Goal: Task Accomplishment & Management: Manage account settings

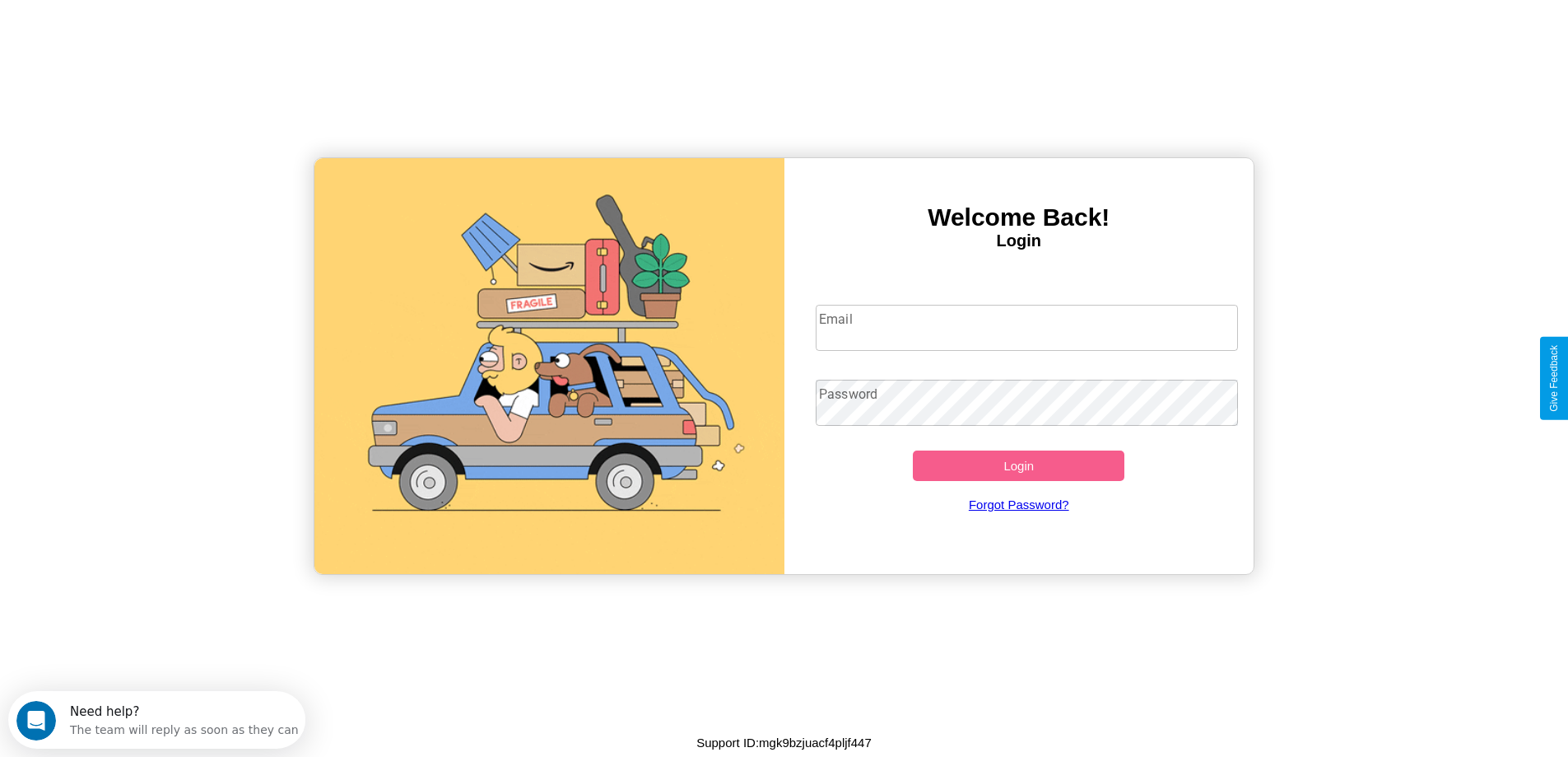
click at [1026, 328] on input "Email" at bounding box center [1026, 328] width 422 height 47
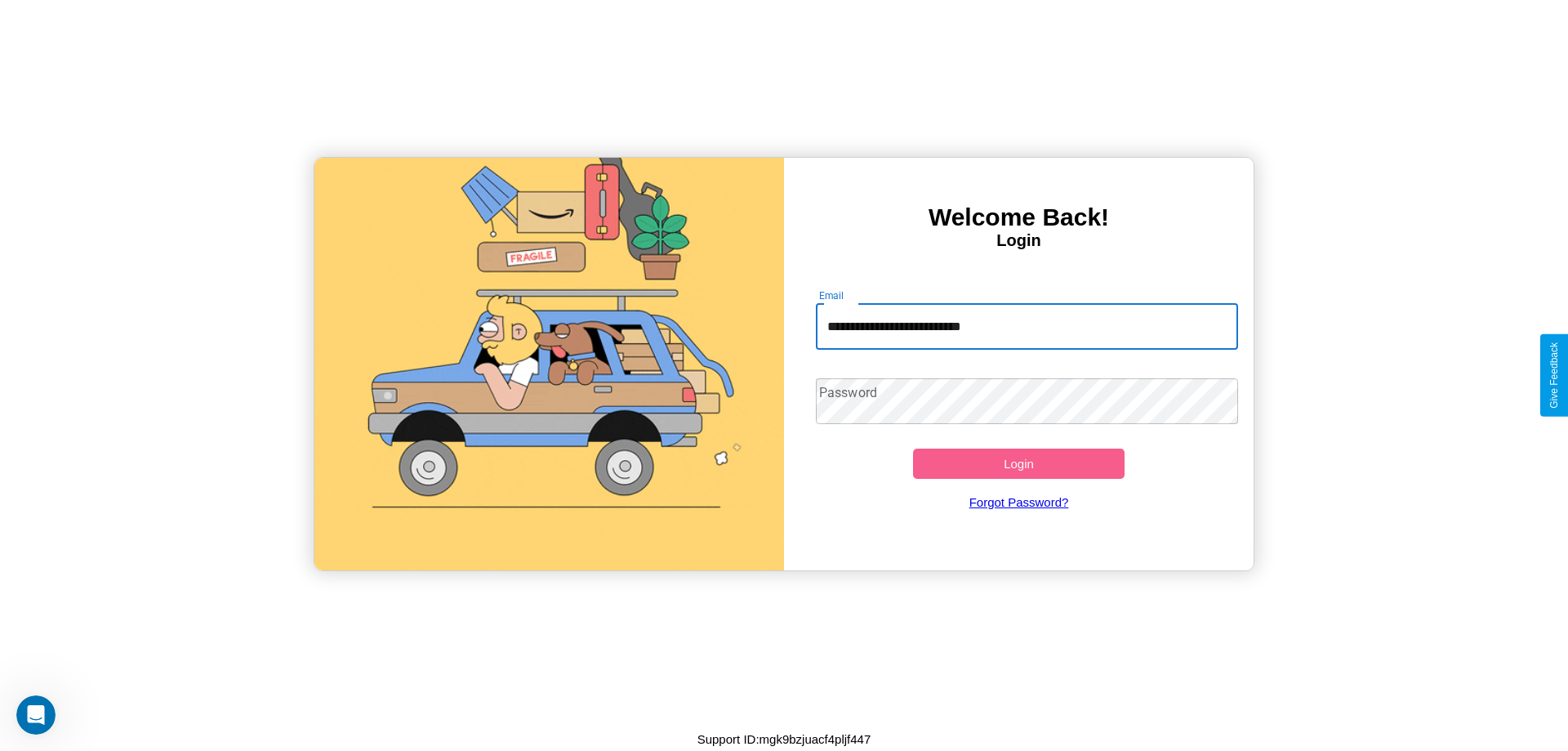
type input "**********"
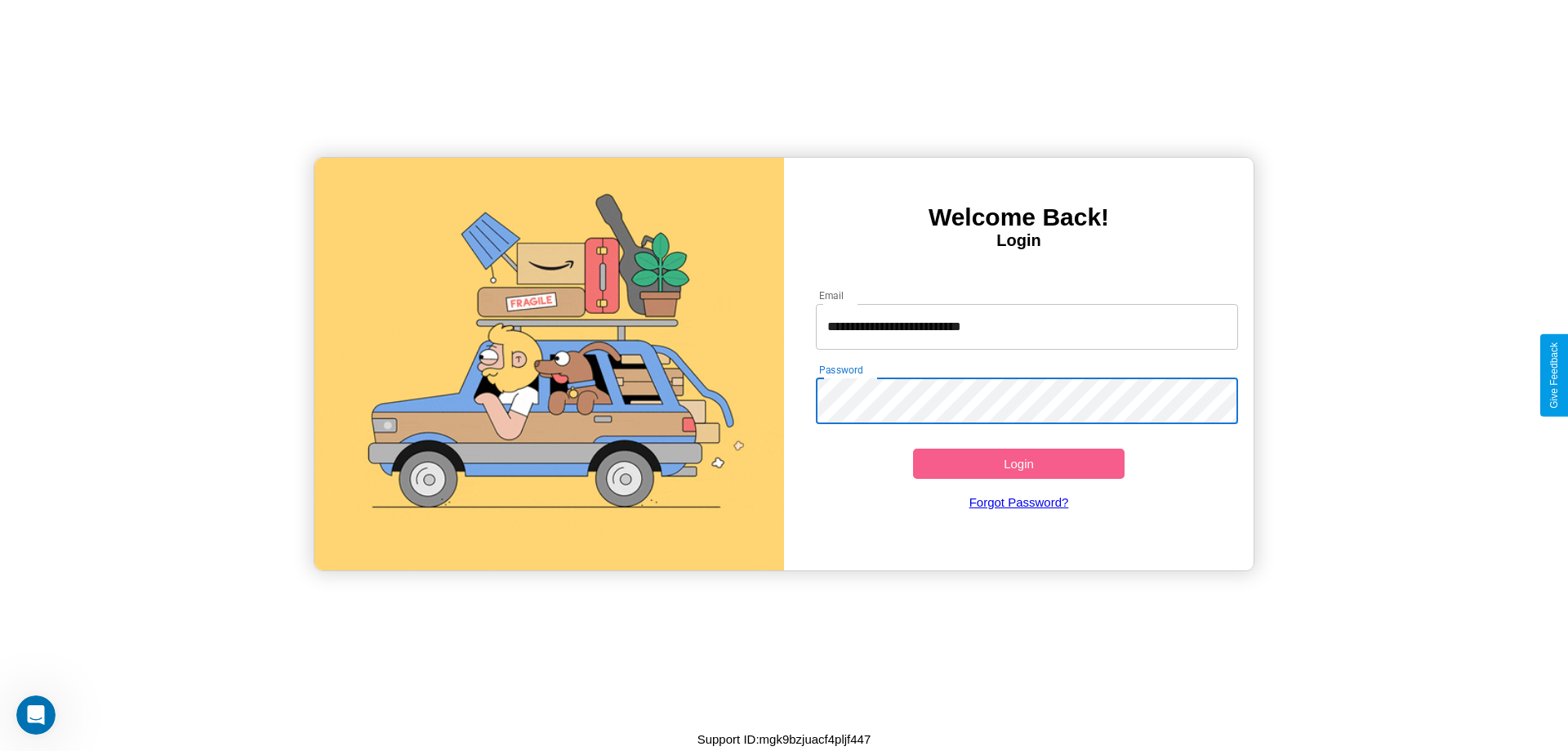
click at [1018, 463] on button "Login" at bounding box center [1018, 463] width 212 height 30
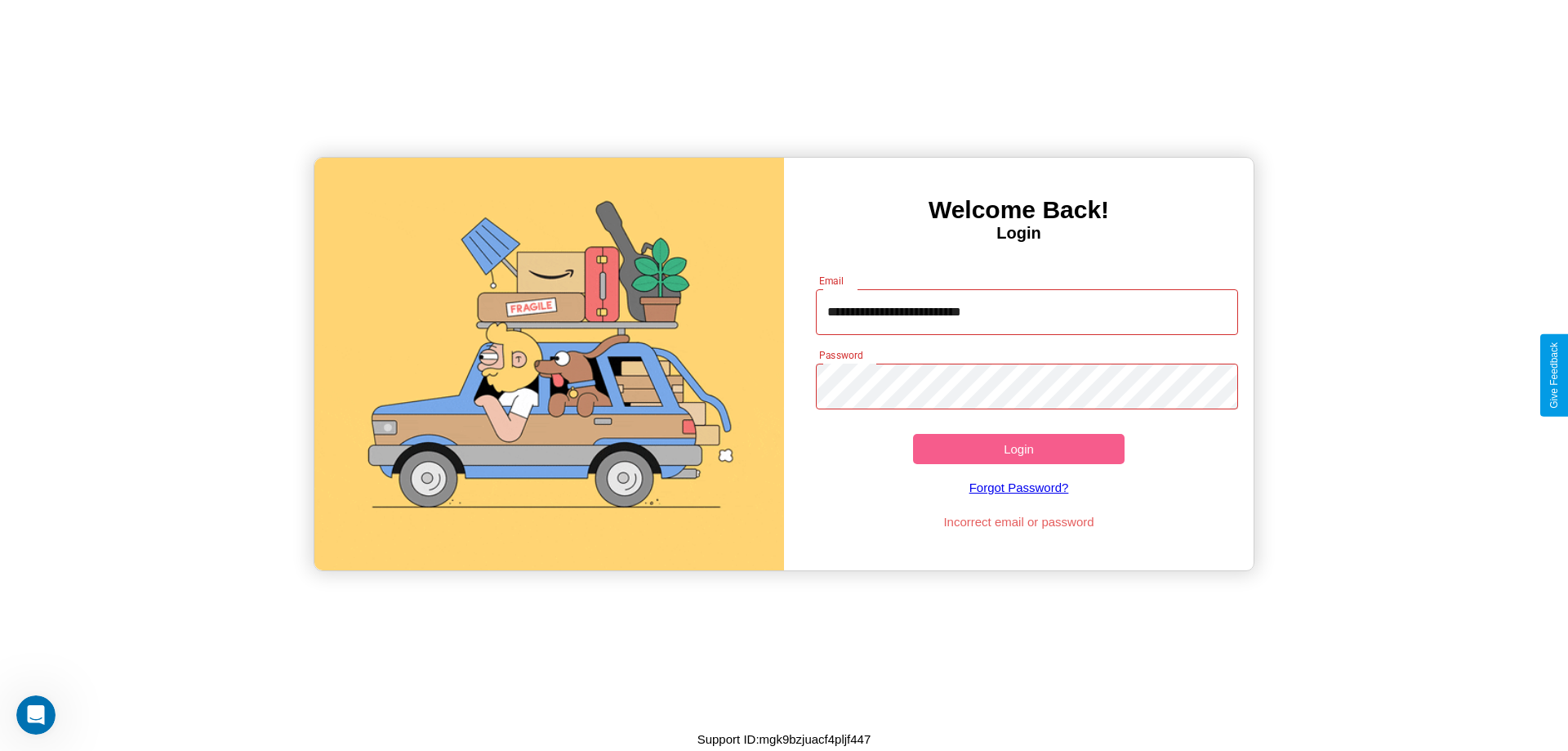
click at [1018, 449] on button "Login" at bounding box center [1018, 449] width 212 height 30
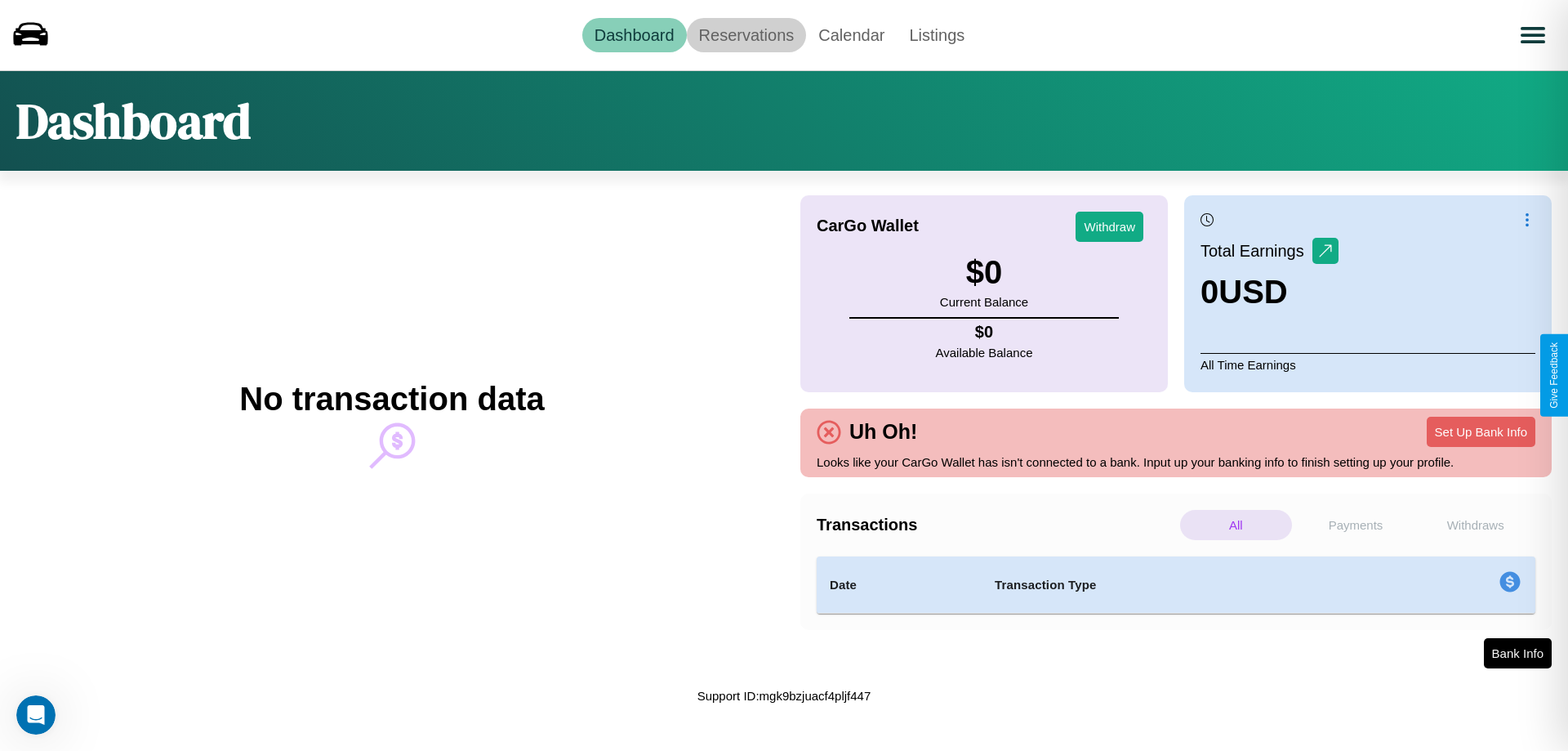
click at [746, 34] on link "Reservations" at bounding box center [747, 35] width 120 height 34
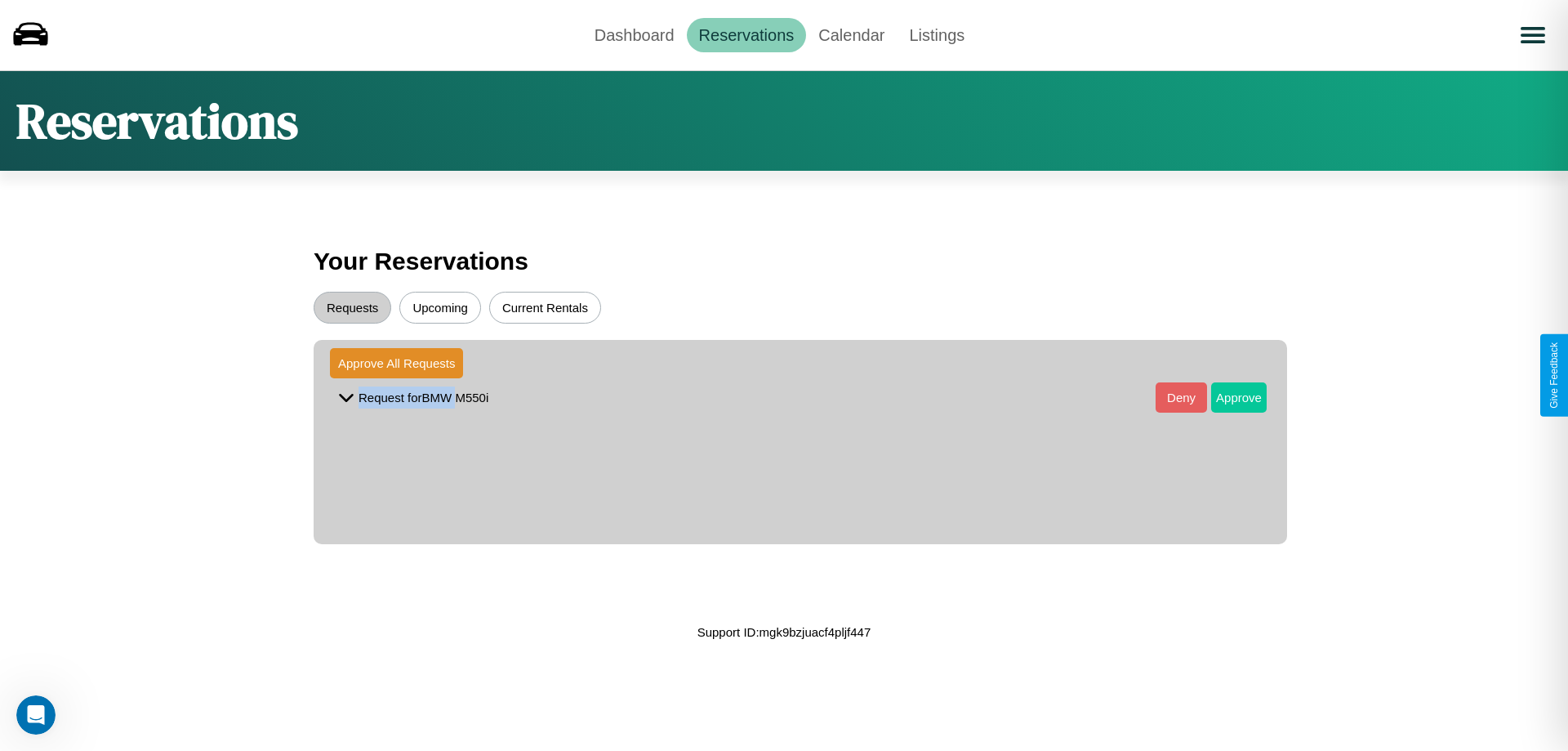
click at [1227, 397] on button "Approve" at bounding box center [1239, 397] width 56 height 30
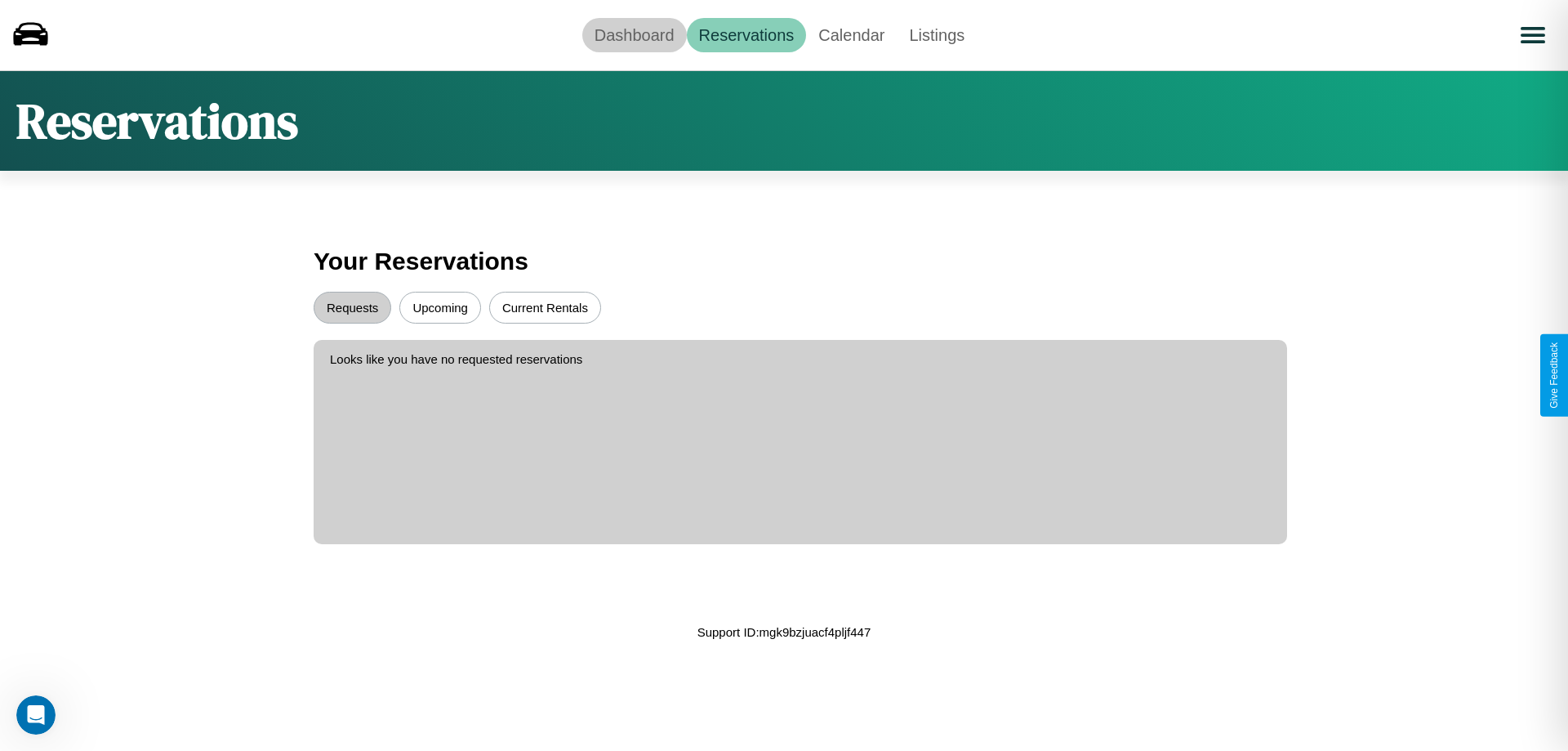
click at [634, 34] on link "Dashboard" at bounding box center [635, 35] width 105 height 34
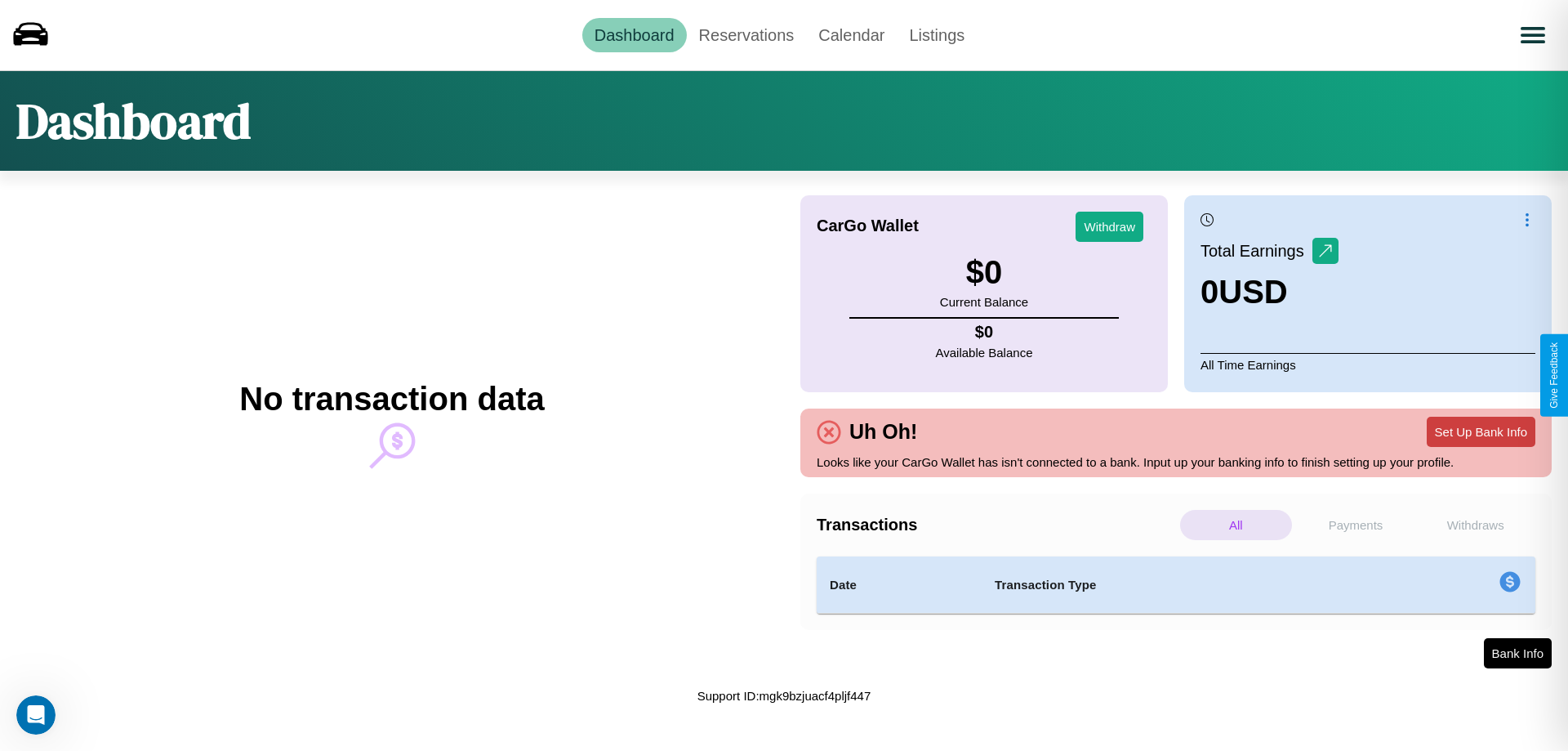
click at [1481, 431] on button "Set Up Bank Info" at bounding box center [1481, 431] width 109 height 30
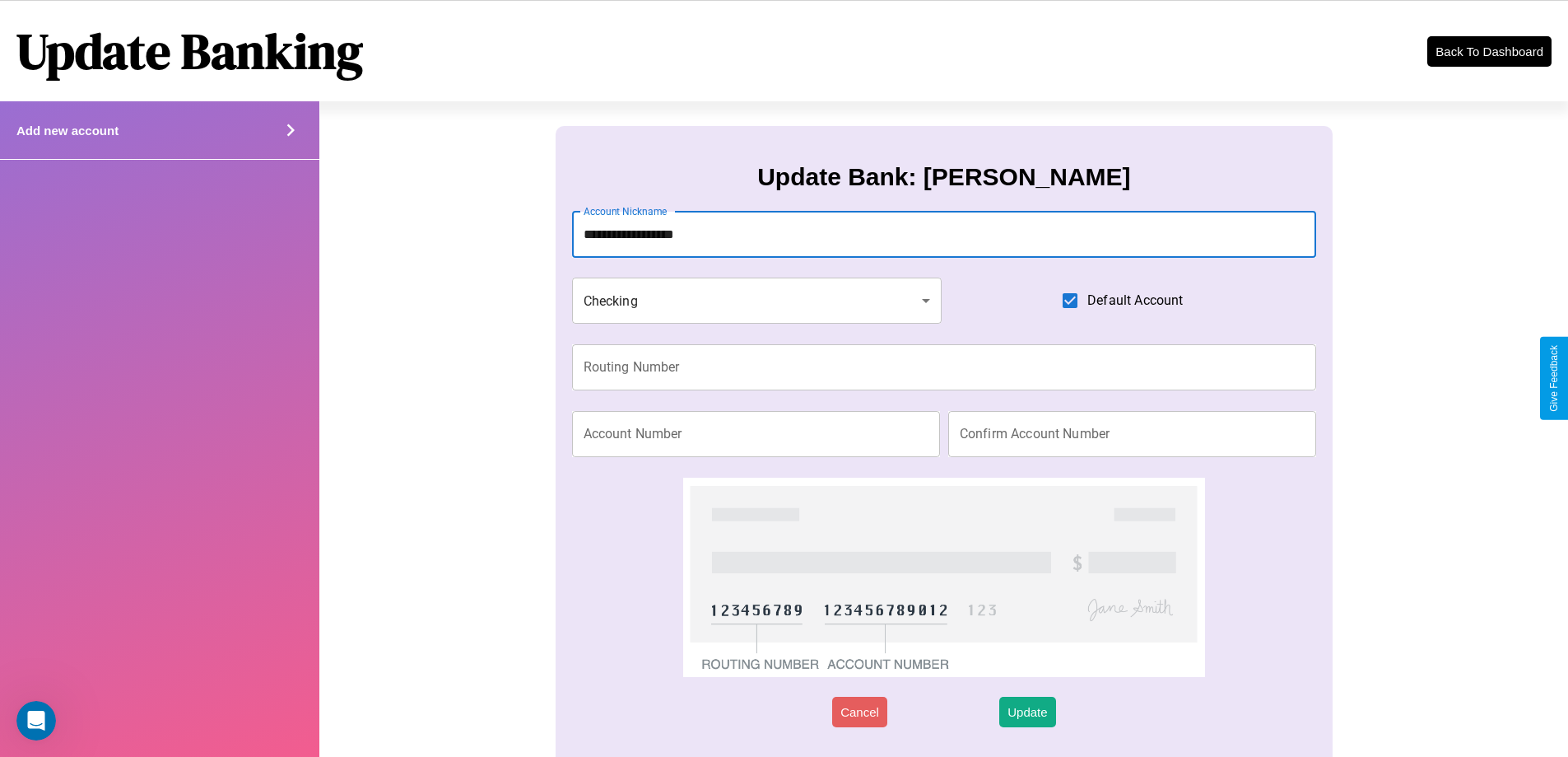
type input "**********"
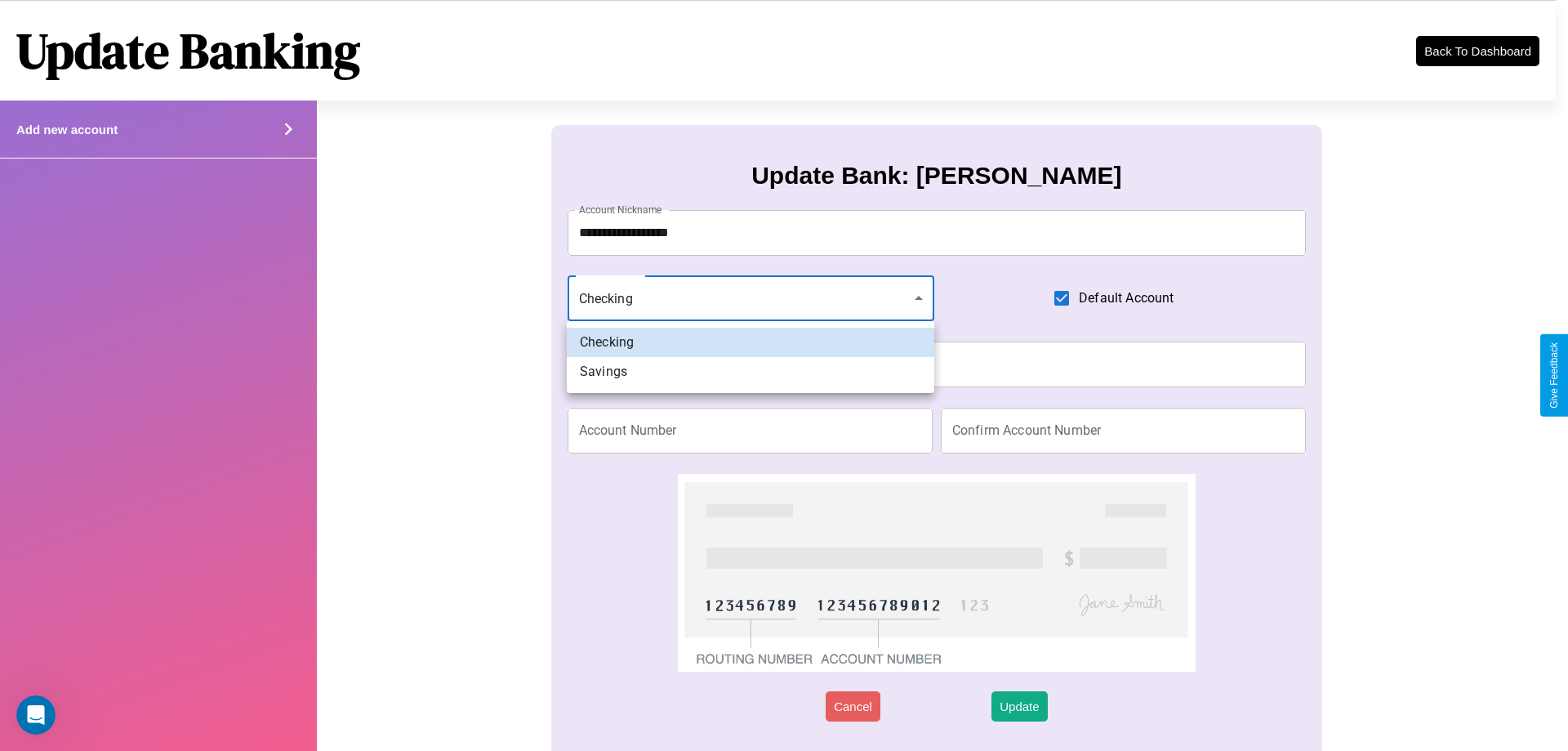
click at [751, 298] on div at bounding box center [784, 376] width 1568 height 751
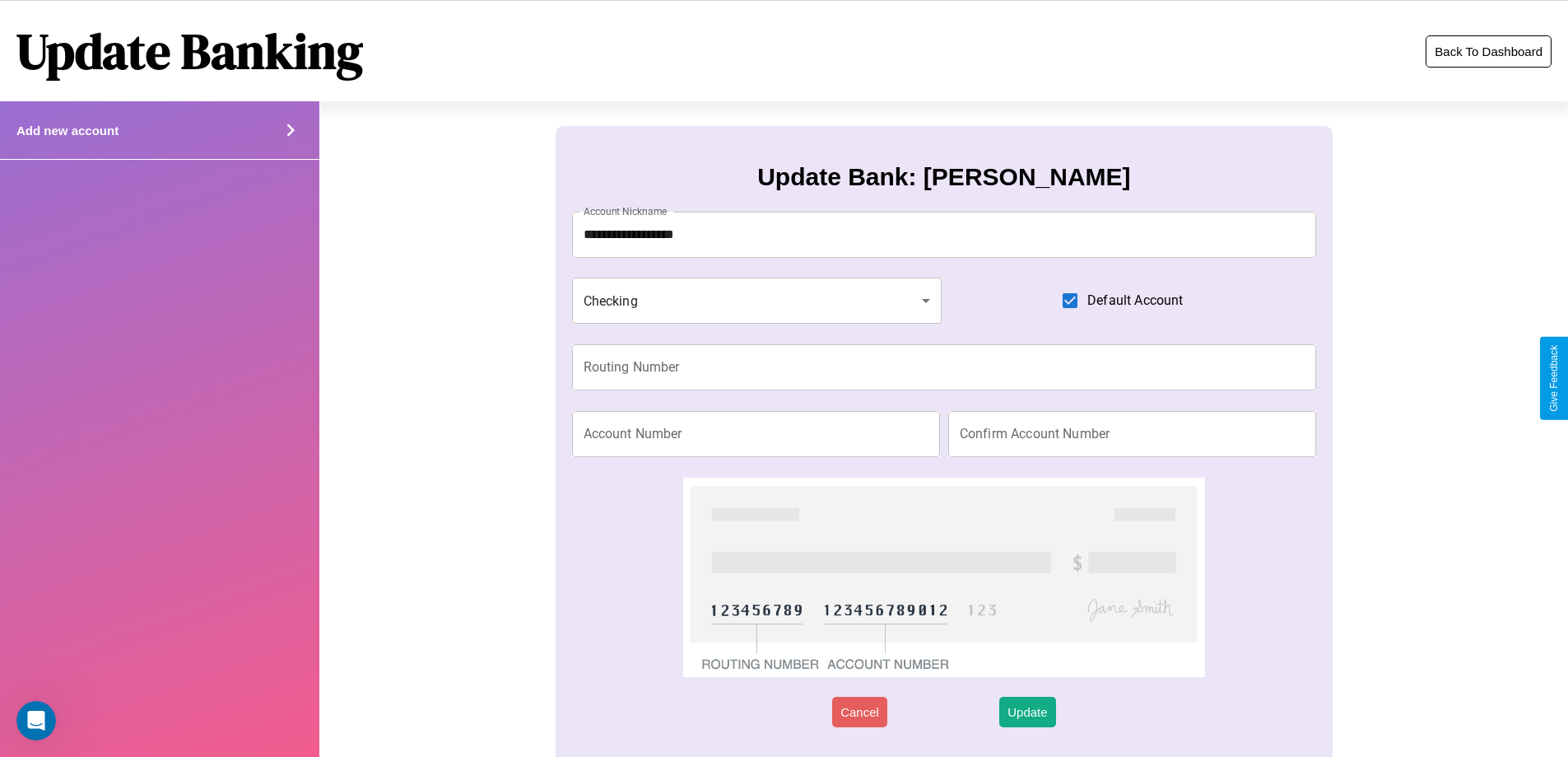
click at [1488, 51] on button "Back To Dashboard" at bounding box center [1488, 51] width 126 height 32
